Goal: Task Accomplishment & Management: Use online tool/utility

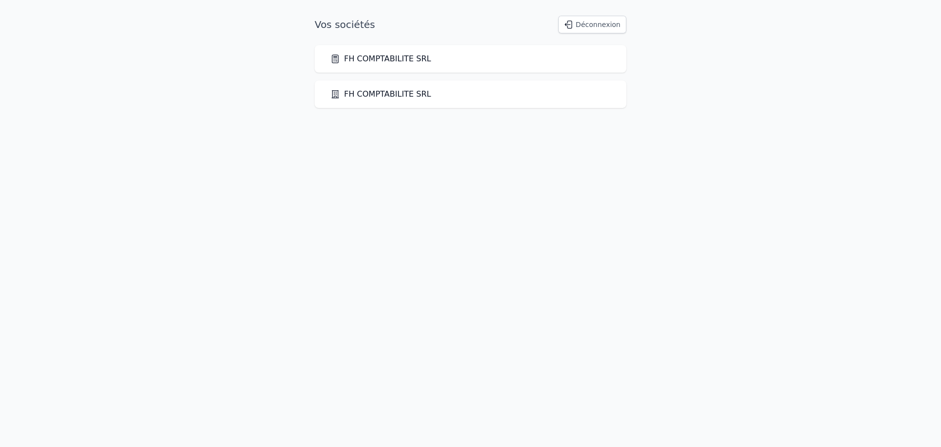
click at [412, 68] on div "FH COMPTABILITE SRL" at bounding box center [471, 58] width 312 height 27
click at [412, 52] on div "FH COMPTABILITE SRL" at bounding box center [471, 58] width 312 height 27
click at [401, 64] on link "FH COMPTABILITE SRL" at bounding box center [380, 59] width 101 height 12
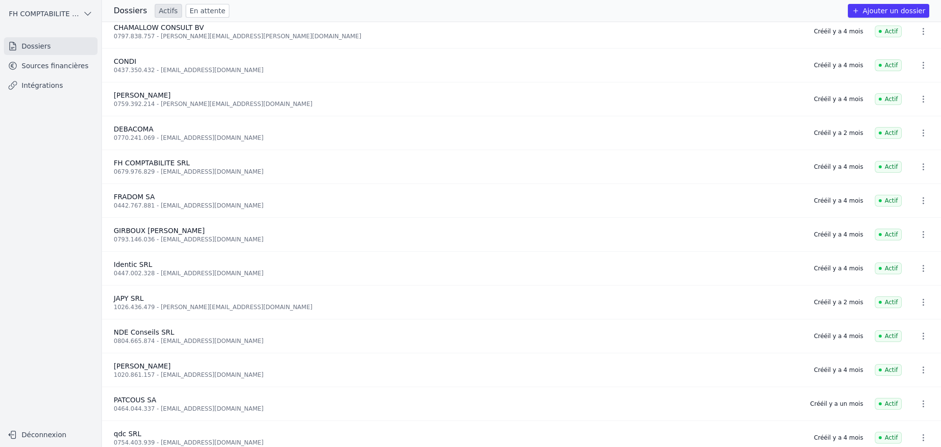
scroll to position [98, 0]
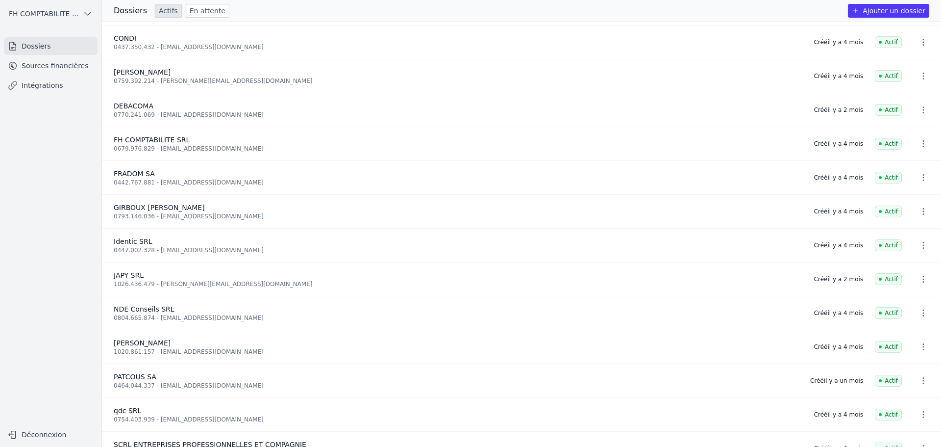
click at [59, 64] on link "Sources financières" at bounding box center [51, 66] width 94 height 18
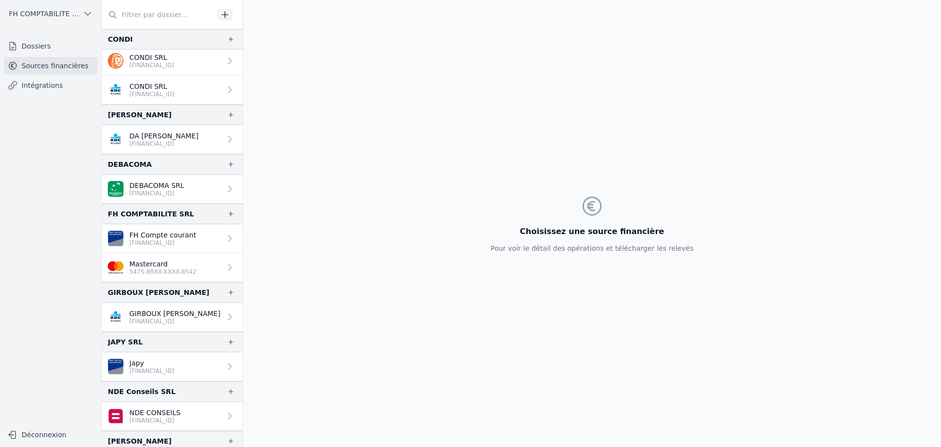
scroll to position [49, 0]
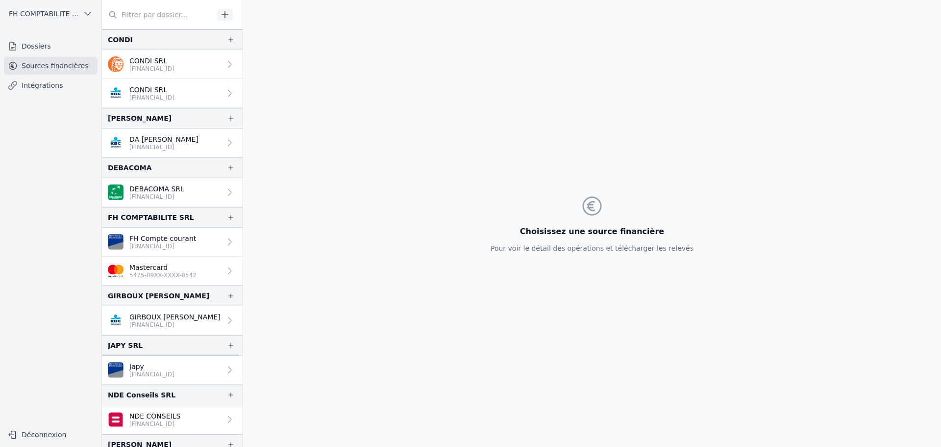
click at [232, 13] on button "button" at bounding box center [225, 15] width 16 height 12
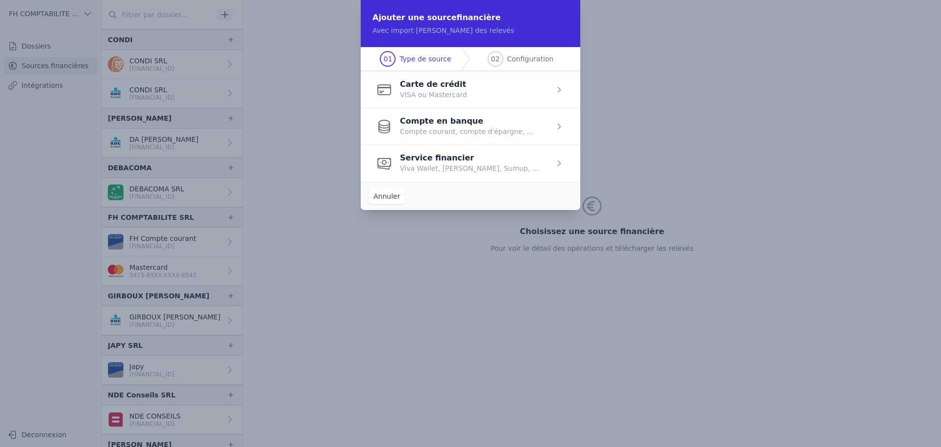
click at [462, 85] on span "button" at bounding box center [471, 89] width 220 height 37
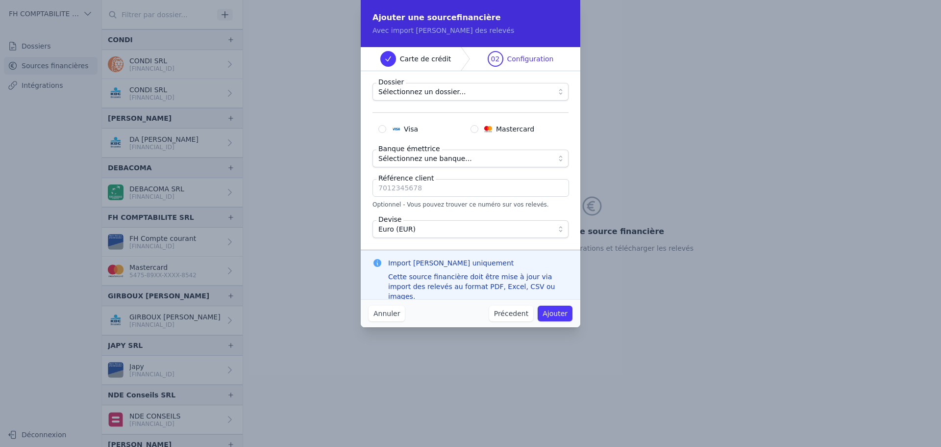
click at [459, 91] on span "Sélectionnez un dossier..." at bounding box center [463, 92] width 171 height 12
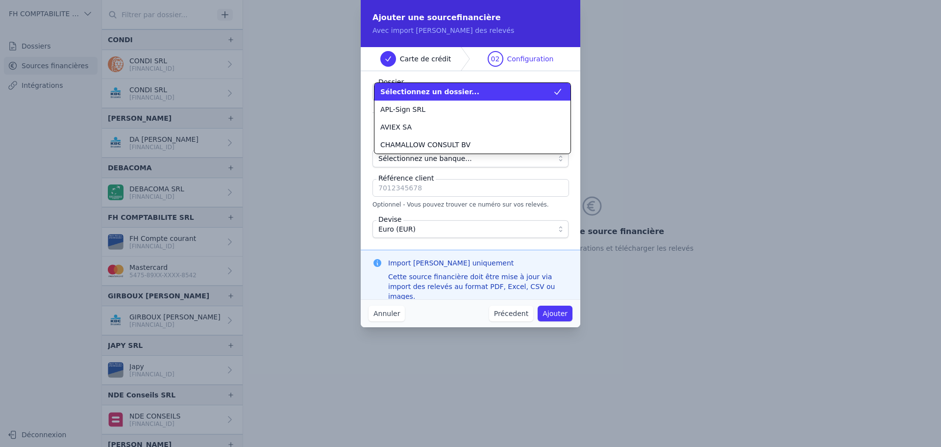
scroll to position [159, 0]
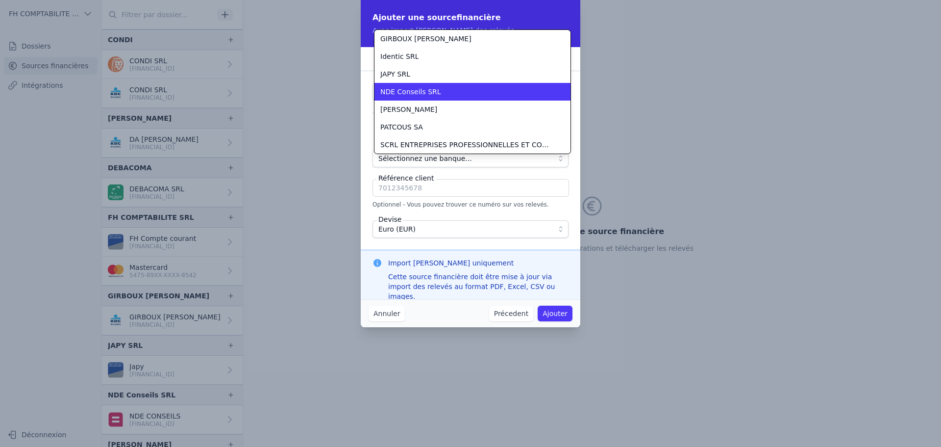
click at [459, 91] on div "NDE Conseils SRL" at bounding box center [466, 92] width 173 height 10
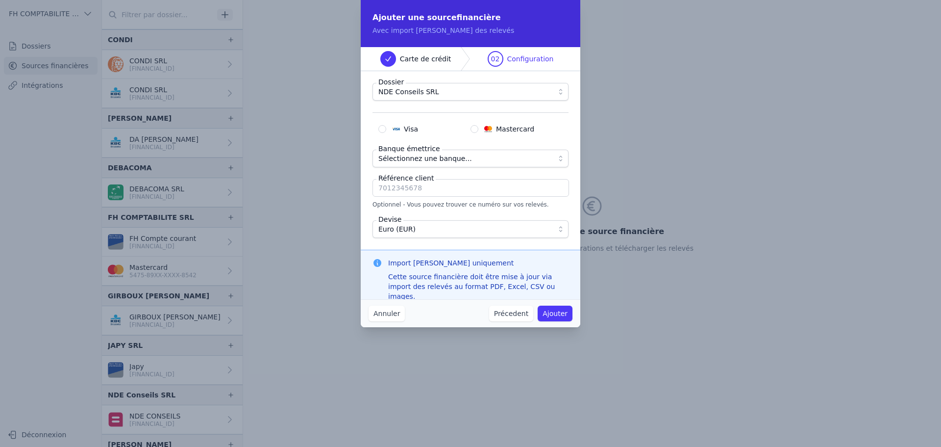
click at [384, 129] on input "Visa" at bounding box center [382, 129] width 8 height 8
radio input "true"
click at [407, 162] on span "Sélectionnez une banque..." at bounding box center [425, 158] width 94 height 12
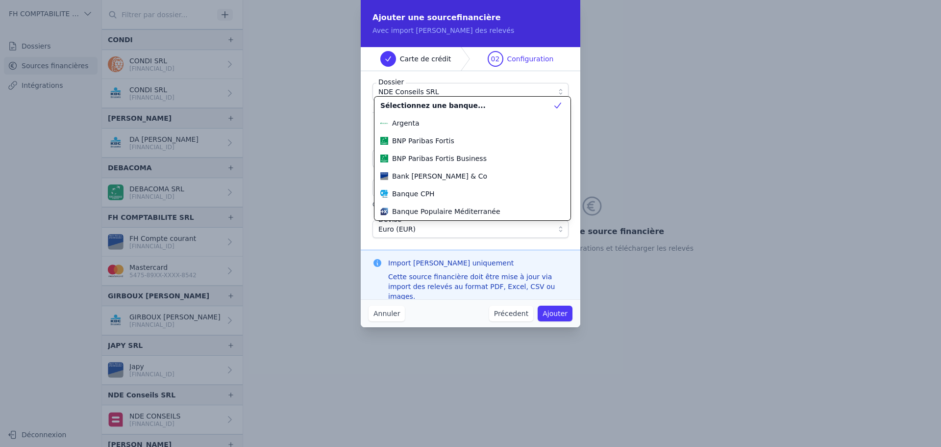
scroll to position [104, 0]
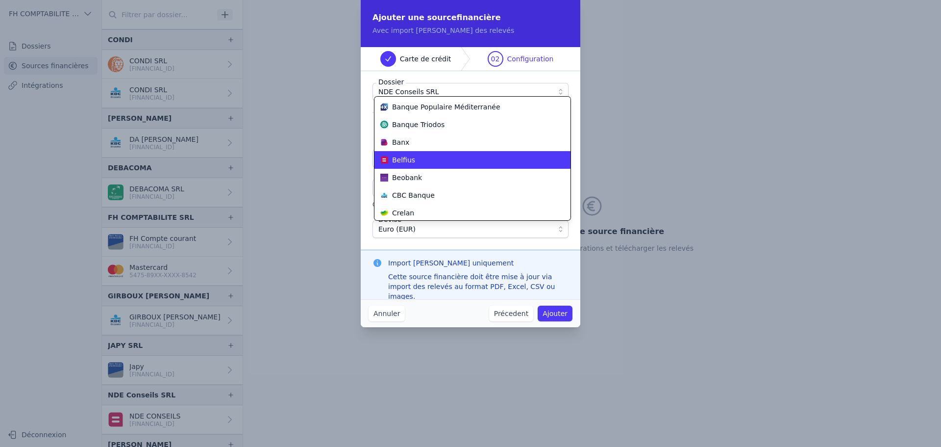
click at [445, 162] on div "Belfius" at bounding box center [466, 160] width 173 height 10
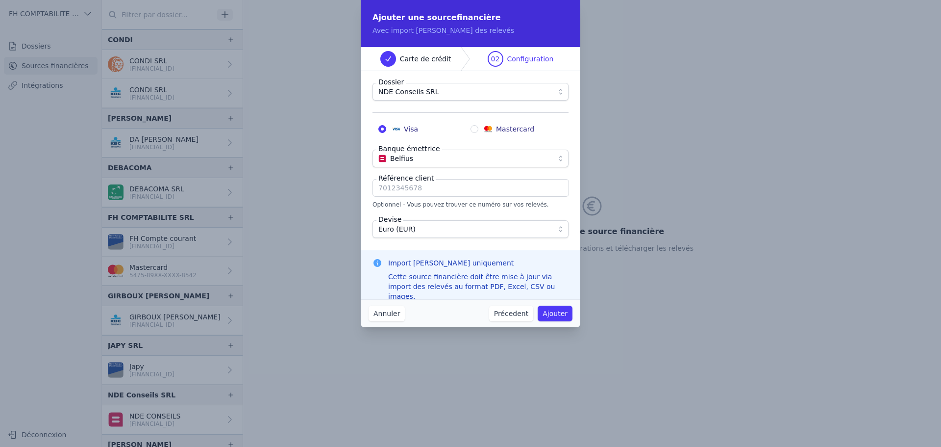
click at [426, 187] on input "Référence client" at bounding box center [471, 188] width 197 height 18
type input "7695246384"
click at [565, 315] on button "Ajouter" at bounding box center [555, 313] width 35 height 16
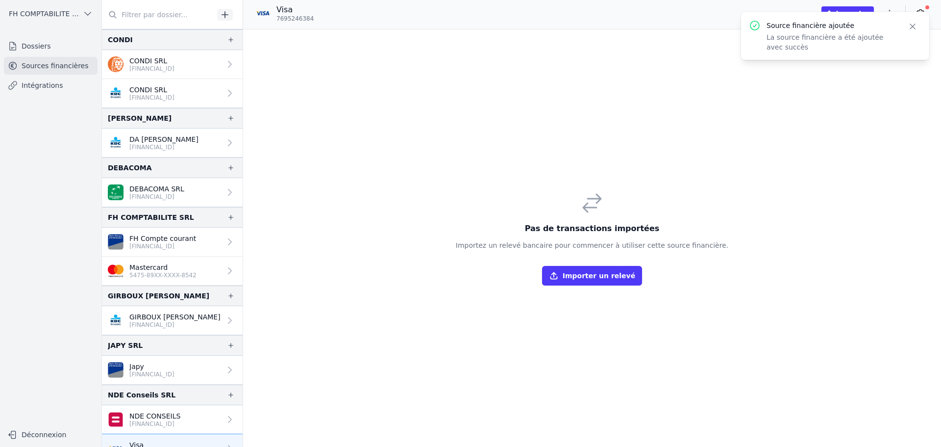
click at [914, 28] on icon "button" at bounding box center [913, 27] width 10 height 10
click at [921, 11] on icon at bounding box center [921, 13] width 10 height 10
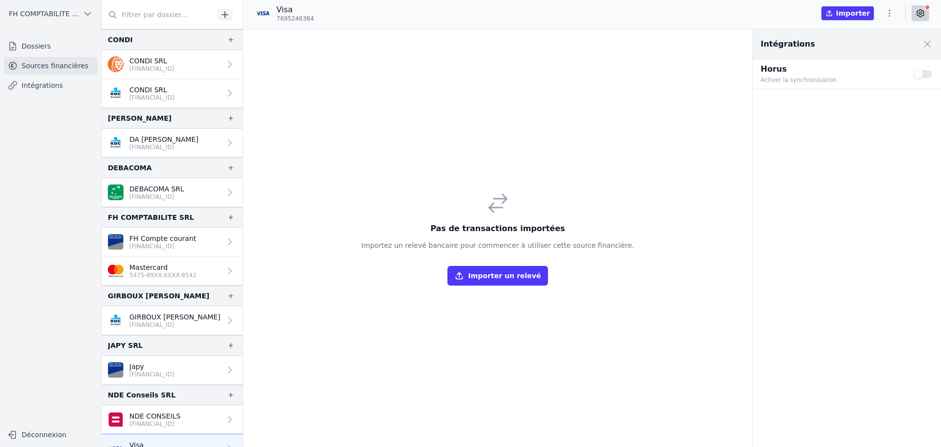
click at [840, 76] on p "Activer la synchronisation" at bounding box center [831, 80] width 141 height 10
click at [921, 72] on button "Use setting" at bounding box center [924, 74] width 20 height 10
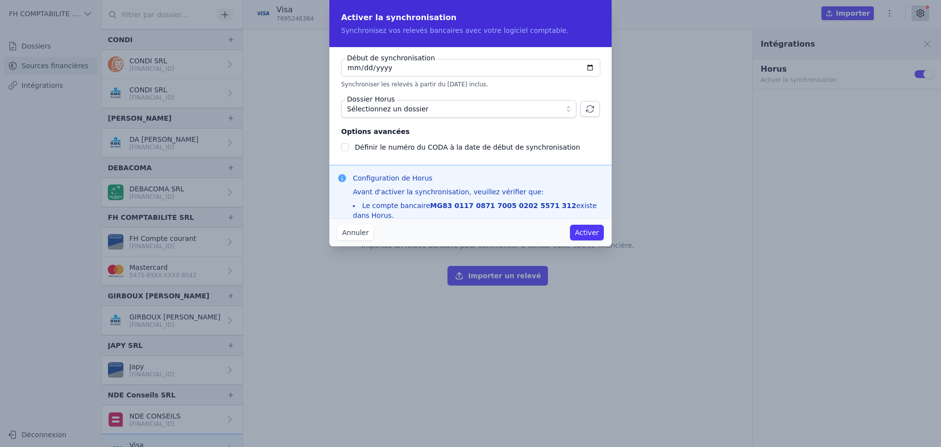
checkbox input "false"
type input "[DATE]"
click at [380, 107] on span "Sélectionnez un dossier" at bounding box center [387, 109] width 81 height 12
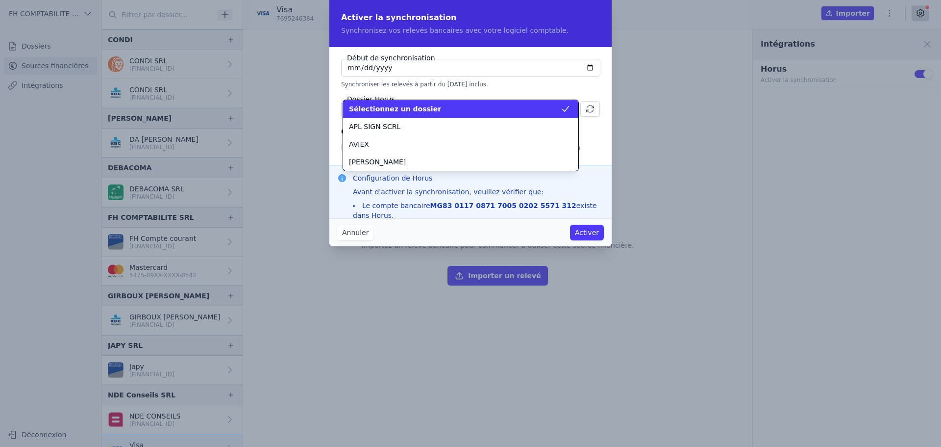
scroll to position [265, 0]
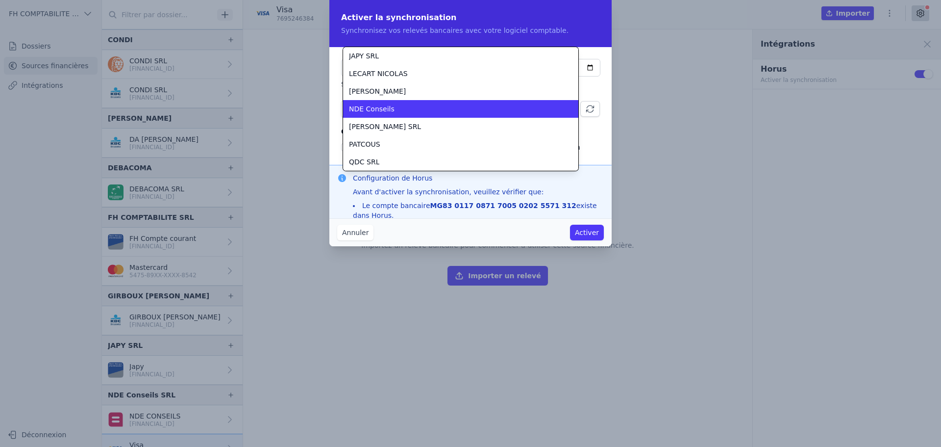
click at [380, 107] on span "NDE Conseils" at bounding box center [372, 109] width 46 height 10
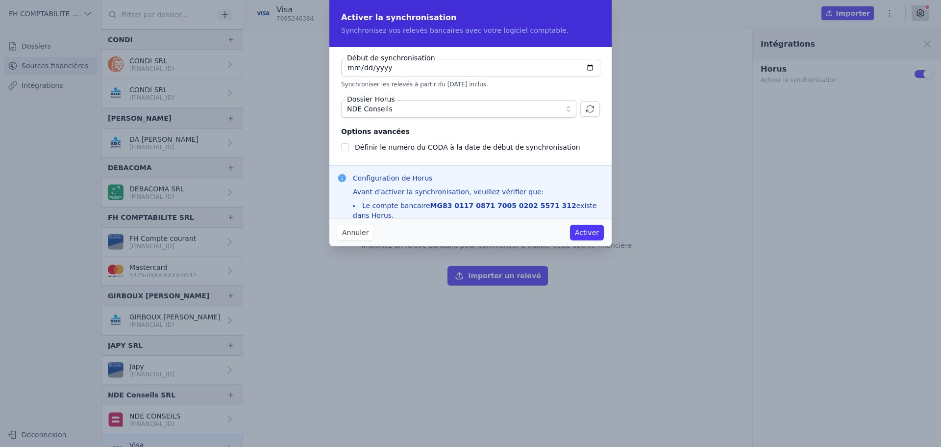
drag, startPoint x: 423, startPoint y: 206, endPoint x: 537, endPoint y: 202, distance: 114.8
click at [537, 202] on li "Le compte bancaire MG83 0117 0871 7005 0202 5571 312 existe dans Horus." at bounding box center [478, 210] width 251 height 20
copy li "MG83 0117 0871 7005 0202 5571 312"
click at [595, 232] on button "Activer" at bounding box center [587, 233] width 34 height 16
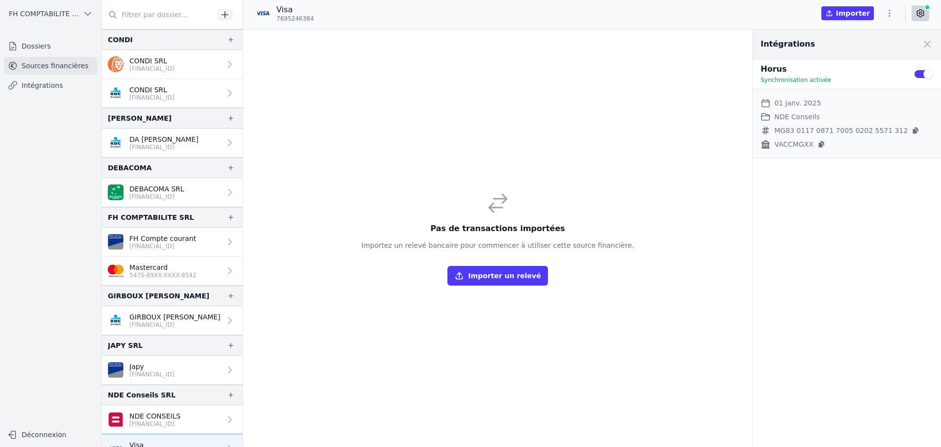
click at [516, 277] on button "Importer un relevé" at bounding box center [498, 276] width 100 height 20
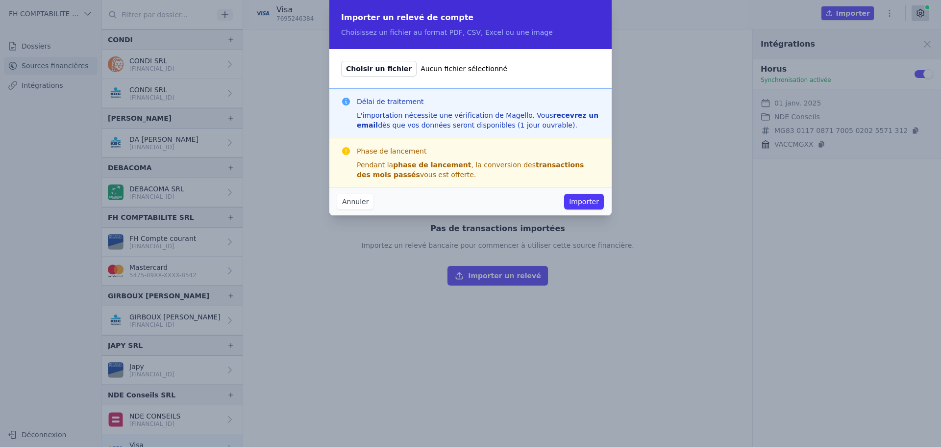
click at [376, 73] on span "Choisir un fichier" at bounding box center [378, 69] width 75 height 16
click at [341, 61] on input "Choisir un fichier Aucun fichier sélectionné" at bounding box center [341, 60] width 0 height 0
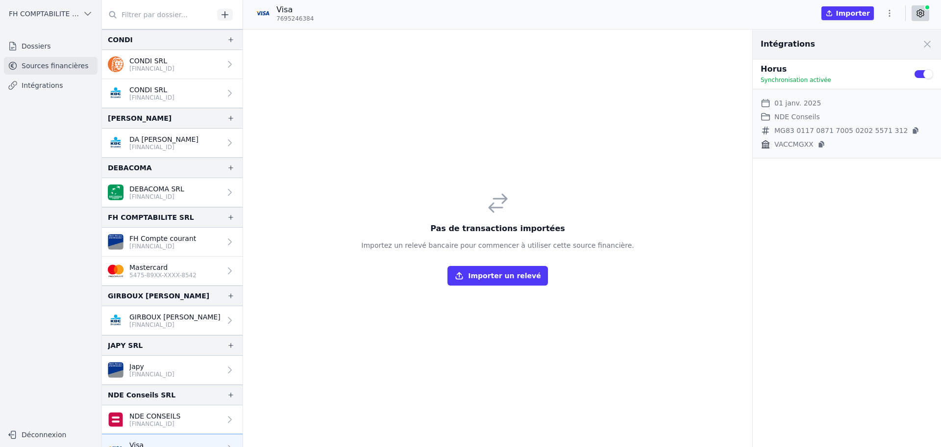
click at [532, 278] on button "Importer un relevé" at bounding box center [498, 276] width 100 height 20
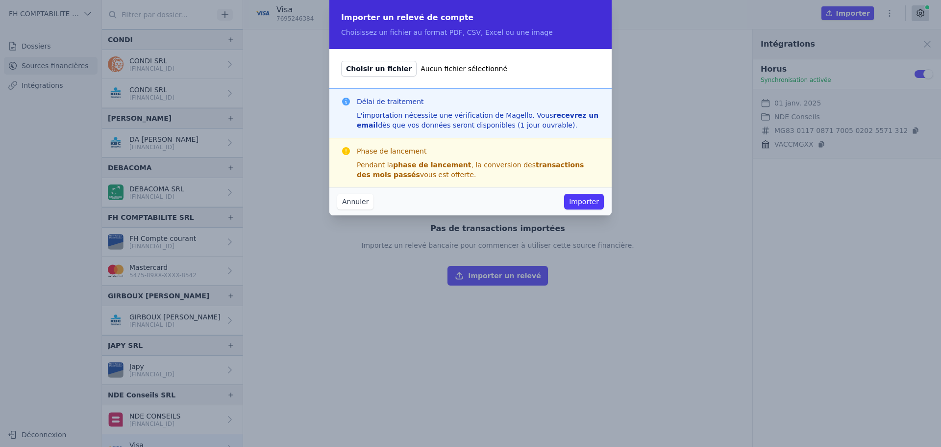
click at [392, 69] on span "Choisir un fichier" at bounding box center [378, 69] width 75 height 16
click at [341, 61] on input "Choisir un fichier Aucun fichier sélectionné" at bounding box center [341, 60] width 0 height 0
type input "C:\fakepath\7695246384_10_07_2025_08_33_25.pdf"
click at [573, 196] on button "Importer" at bounding box center [584, 202] width 40 height 16
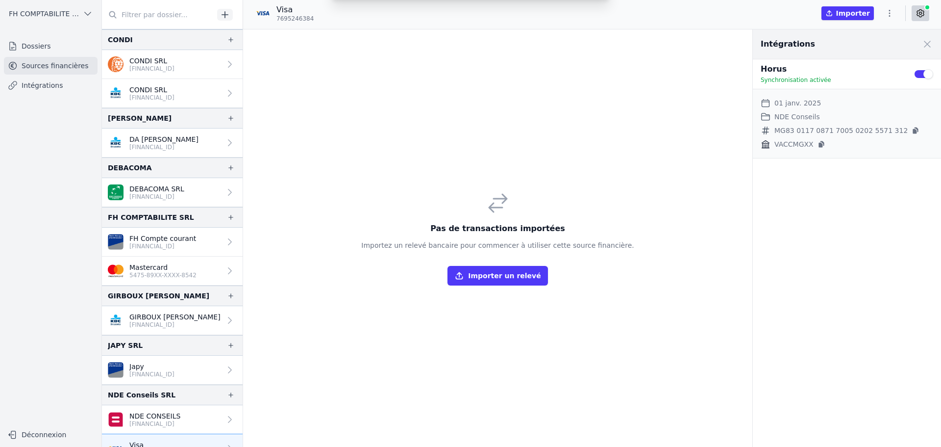
click at [593, 207] on div "Importer un relevé de compte Choisissez un fichier au format PDF, CSV, Excel ou…" at bounding box center [470, 223] width 941 height 447
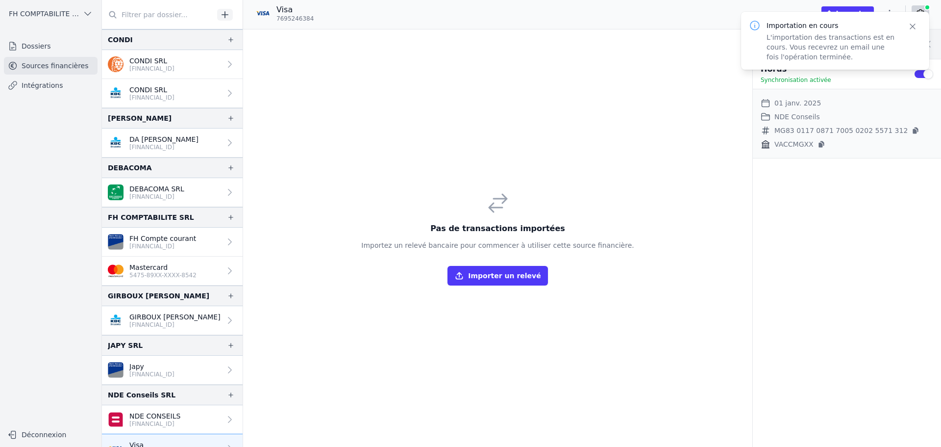
click at [525, 279] on button "Importer un relevé" at bounding box center [498, 276] width 100 height 20
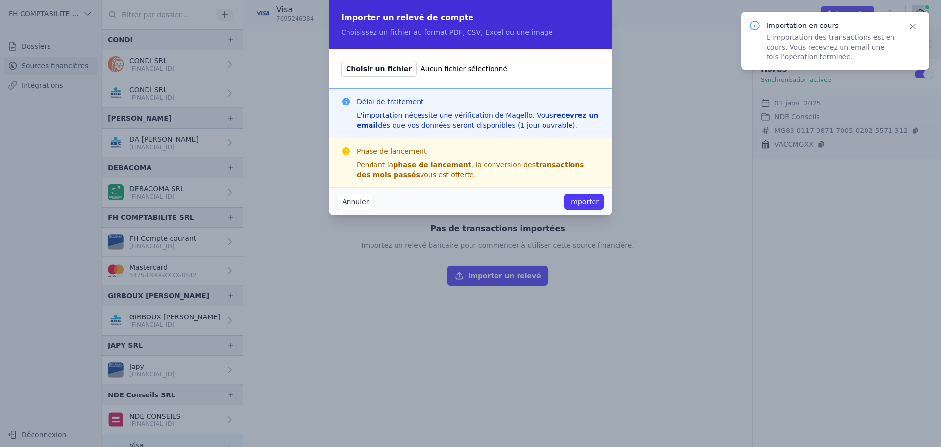
click at [382, 71] on span "Choisir un fichier" at bounding box center [378, 69] width 75 height 16
click at [341, 61] on input "Choisir un fichier Aucun fichier sélectionné" at bounding box center [341, 60] width 0 height 0
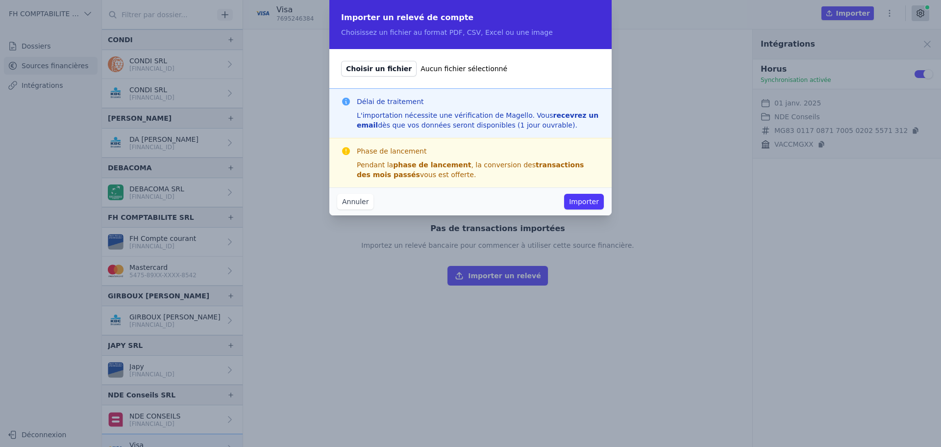
type input "C:\fakepath\7695246384_10_07_2025_08_33_11.pdf"
click at [597, 199] on button "Importer" at bounding box center [584, 202] width 40 height 16
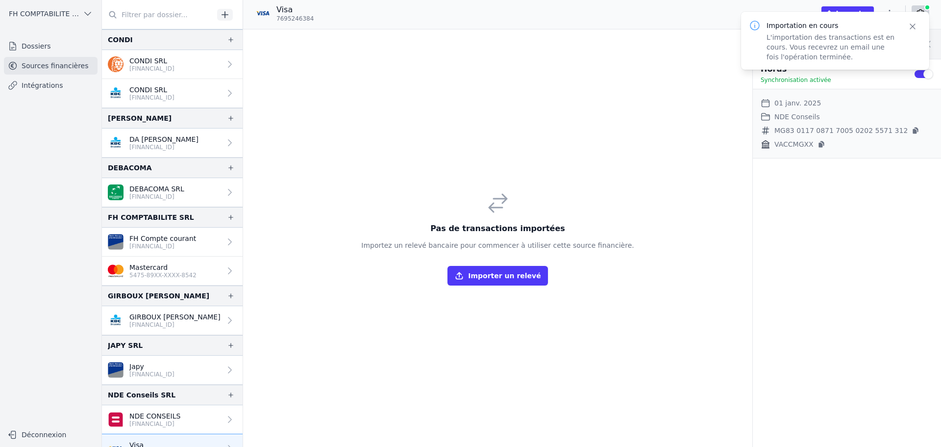
click at [516, 282] on button "Importer un relevé" at bounding box center [498, 276] width 100 height 20
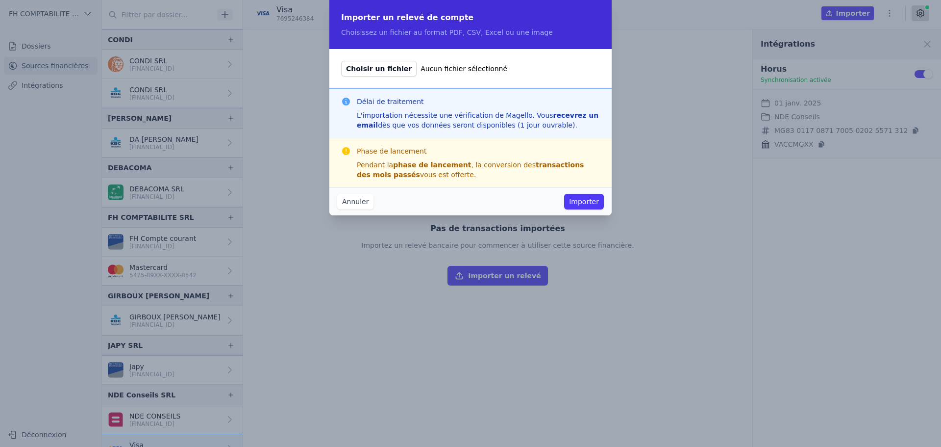
click at [374, 66] on span "Choisir un fichier" at bounding box center [378, 69] width 75 height 16
click at [341, 61] on input "Choisir un fichier Aucun fichier sélectionné" at bounding box center [341, 60] width 0 height 0
type input "C:\fakepath\7695246384_10_07_2025_08_32_58.pdf"
click at [590, 202] on button "Importer" at bounding box center [584, 202] width 40 height 16
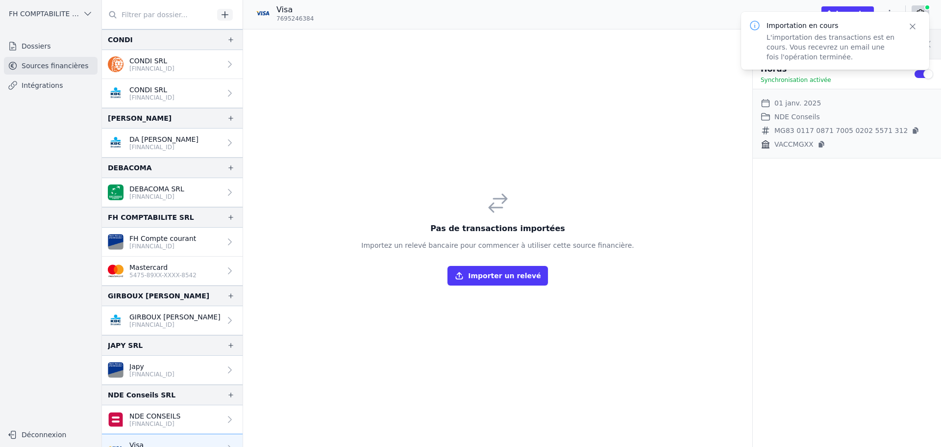
click at [511, 278] on button "Importer un relevé" at bounding box center [498, 276] width 100 height 20
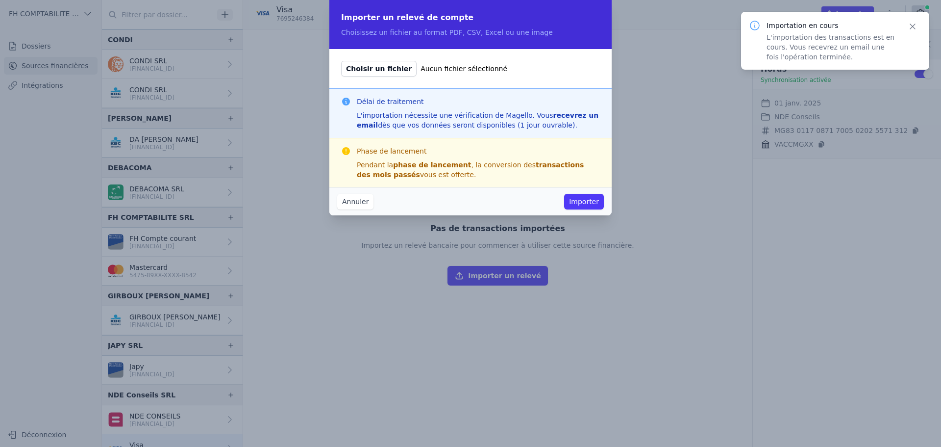
click at [377, 67] on span "Choisir un fichier" at bounding box center [378, 69] width 75 height 16
click at [341, 61] on input "Choisir un fichier Aucun fichier sélectionné" at bounding box center [341, 60] width 0 height 0
type input "C:\fakepath\7695246384_10_07_2025_08_32_12.pdf"
click at [584, 201] on button "Importer" at bounding box center [584, 202] width 40 height 16
